Goal: Task Accomplishment & Management: Use online tool/utility

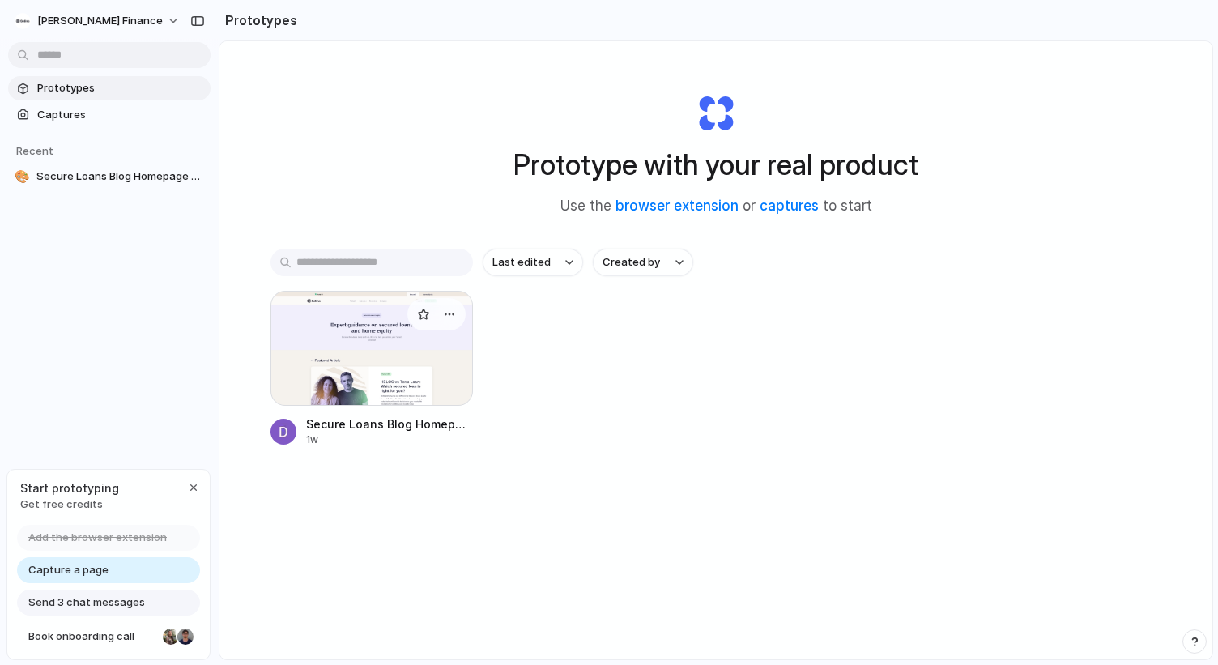
click at [330, 393] on div at bounding box center [371, 348] width 202 height 115
